Goal: Task Accomplishment & Management: Manage account settings

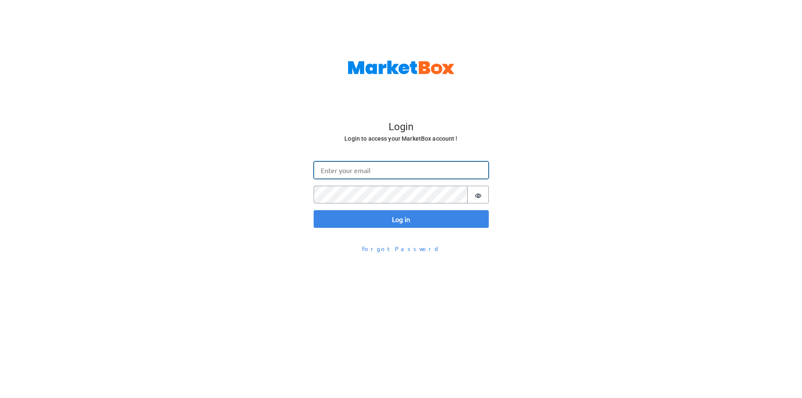
click at [419, 169] on input "Email" at bounding box center [400, 170] width 175 height 18
type input "[EMAIL_ADDRESS][PERSON_NAME][DOMAIN_NAME]"
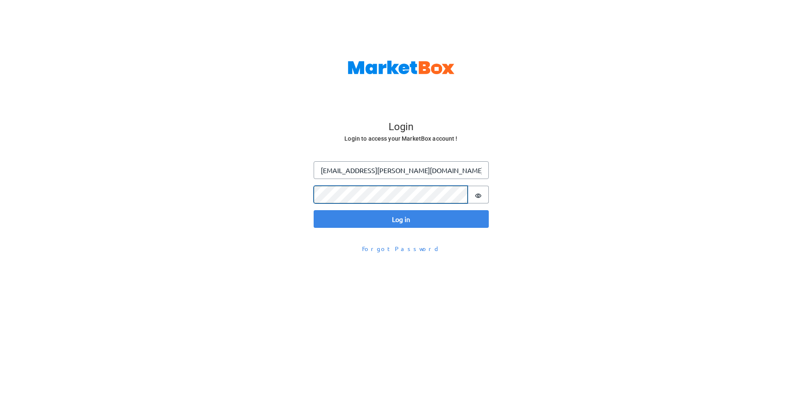
click at [313, 210] on button "Log in" at bounding box center [400, 219] width 175 height 18
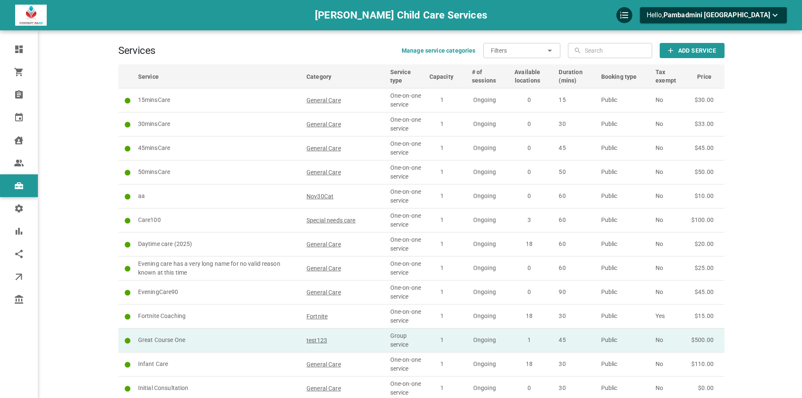
click at [243, 337] on p "Great Course One" at bounding box center [218, 339] width 161 height 9
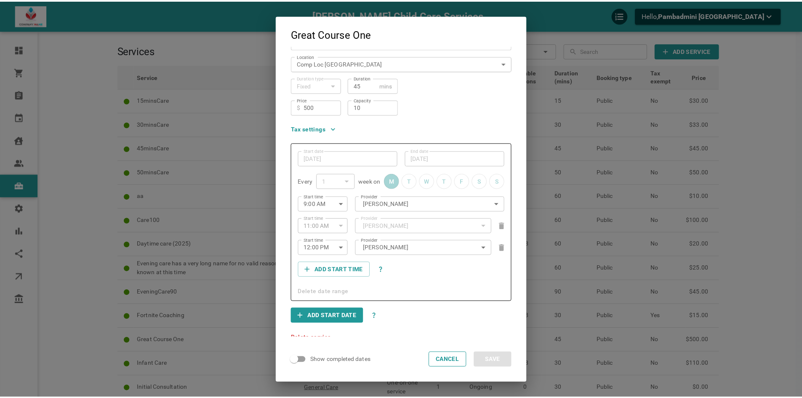
scroll to position [130, 0]
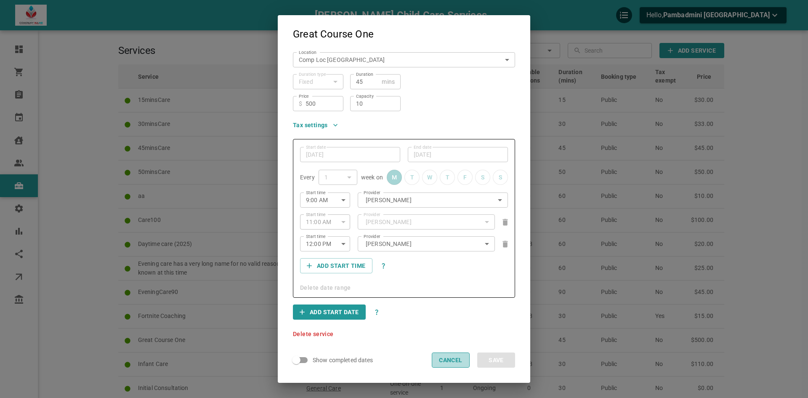
click at [454, 362] on button "Cancel" at bounding box center [451, 359] width 38 height 15
